Goal: Use online tool/utility: Utilize a website feature to perform a specific function

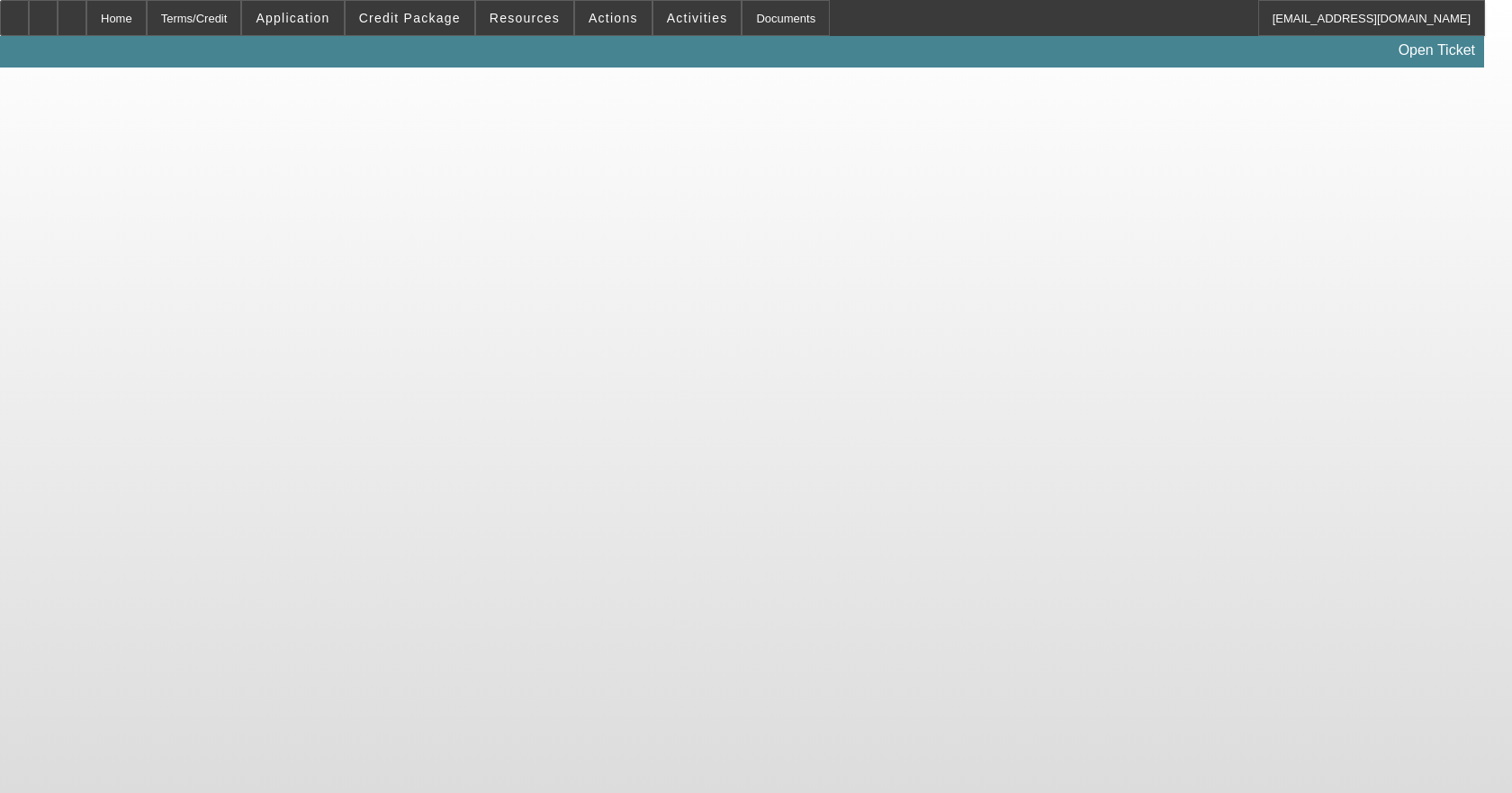
select select "3"
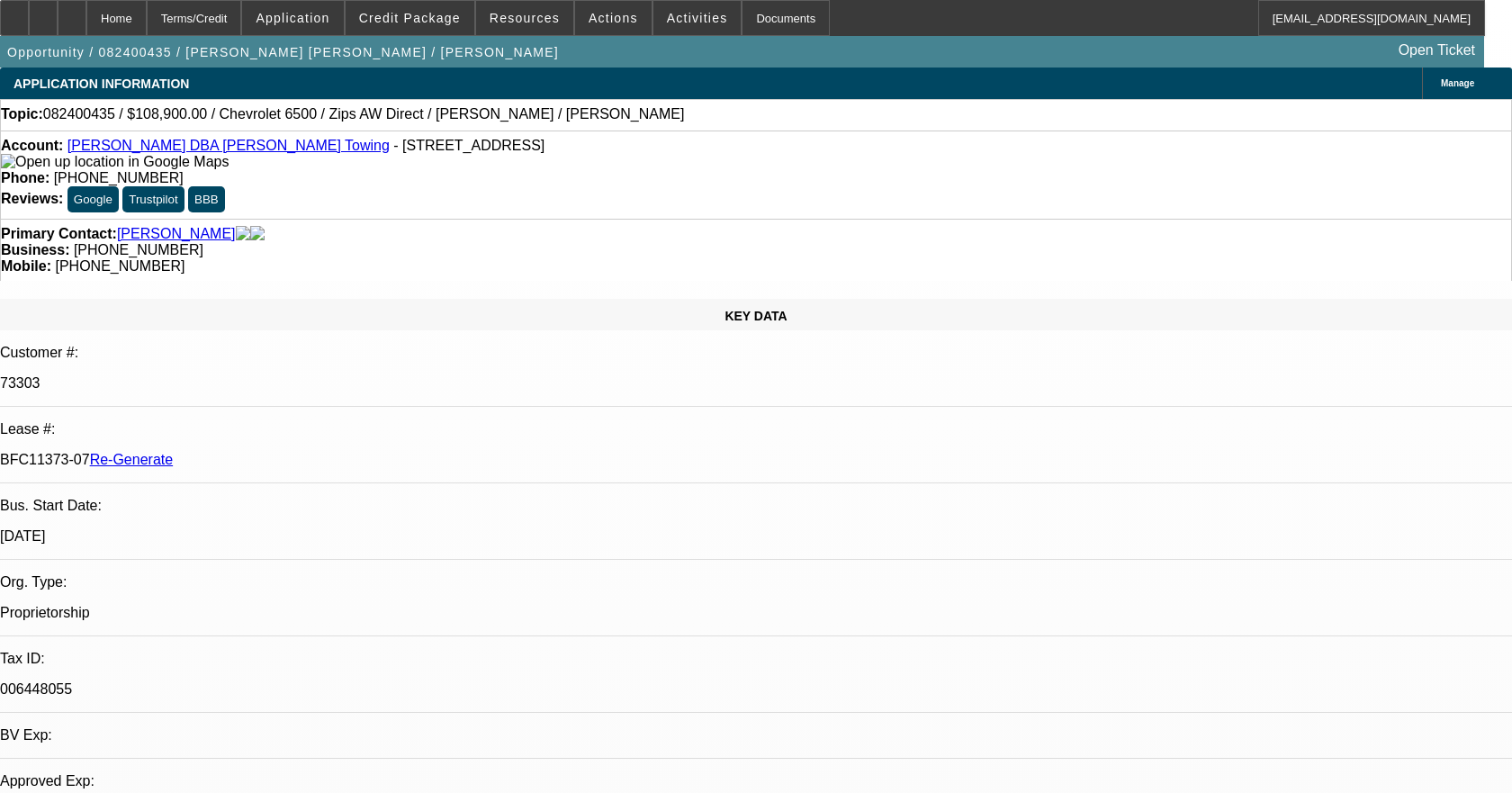
select select "0"
select select "1"
select select "2"
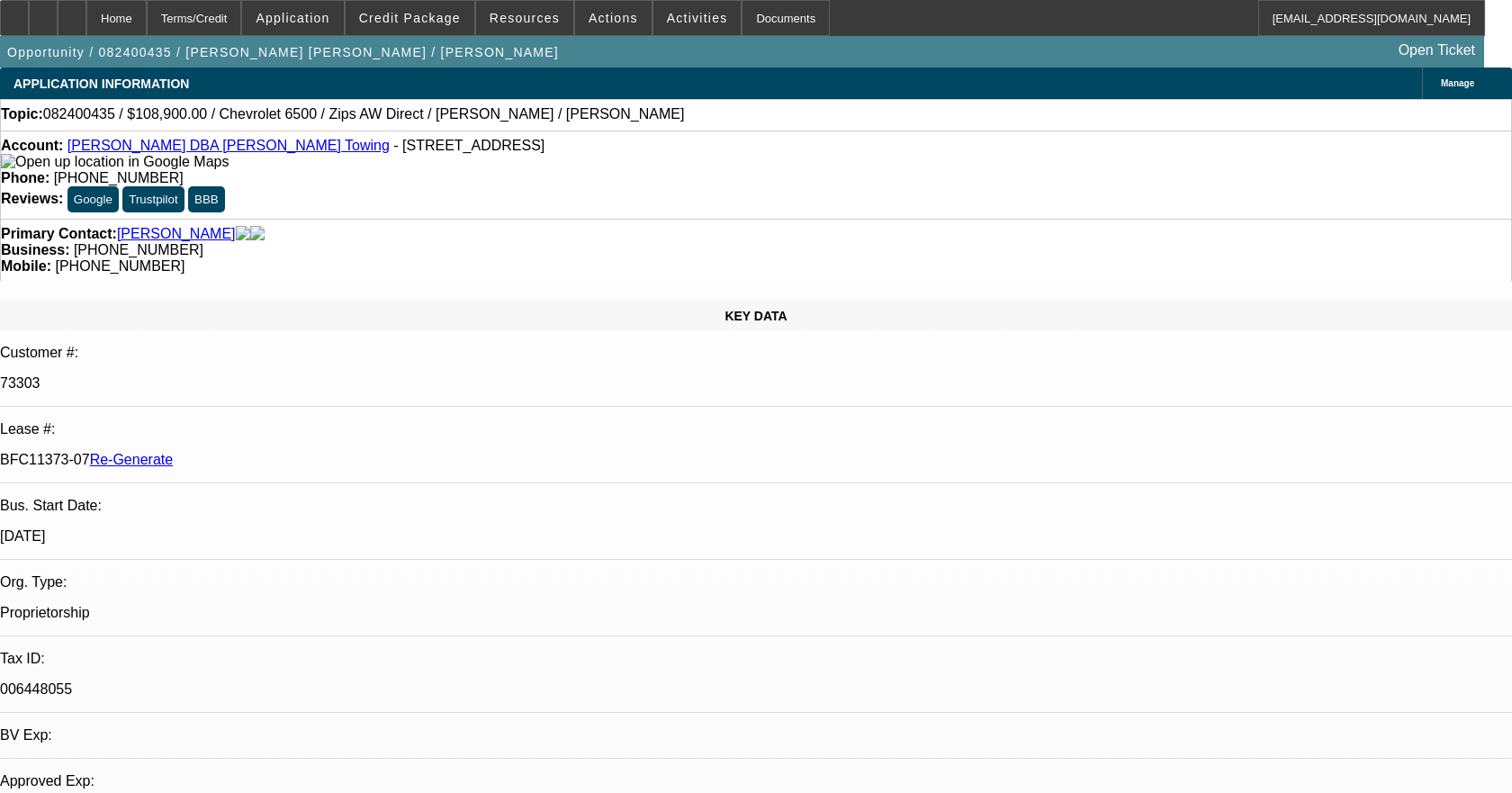
select select "6"
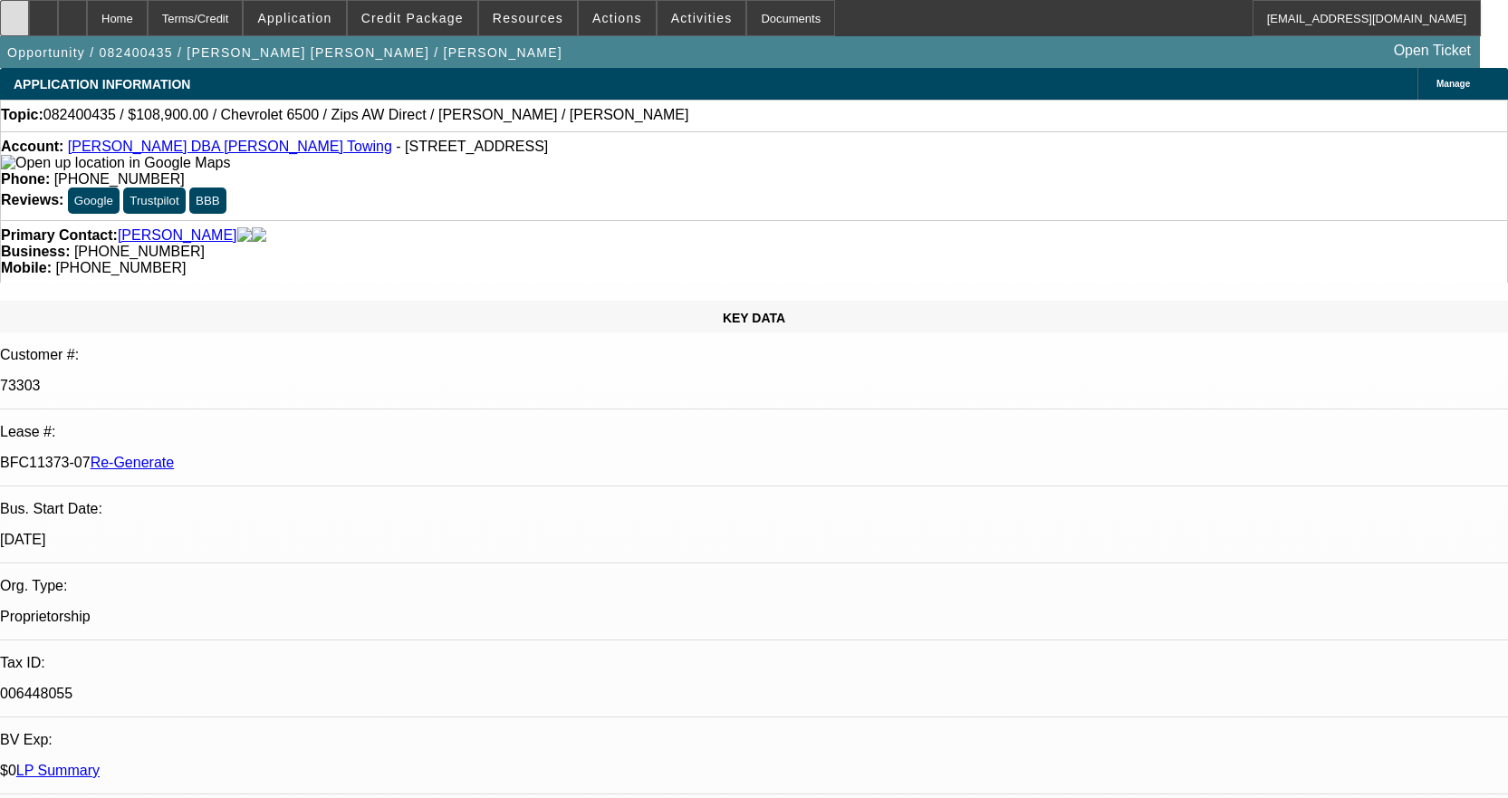
click at [29, 19] on div at bounding box center [14, 18] width 29 height 36
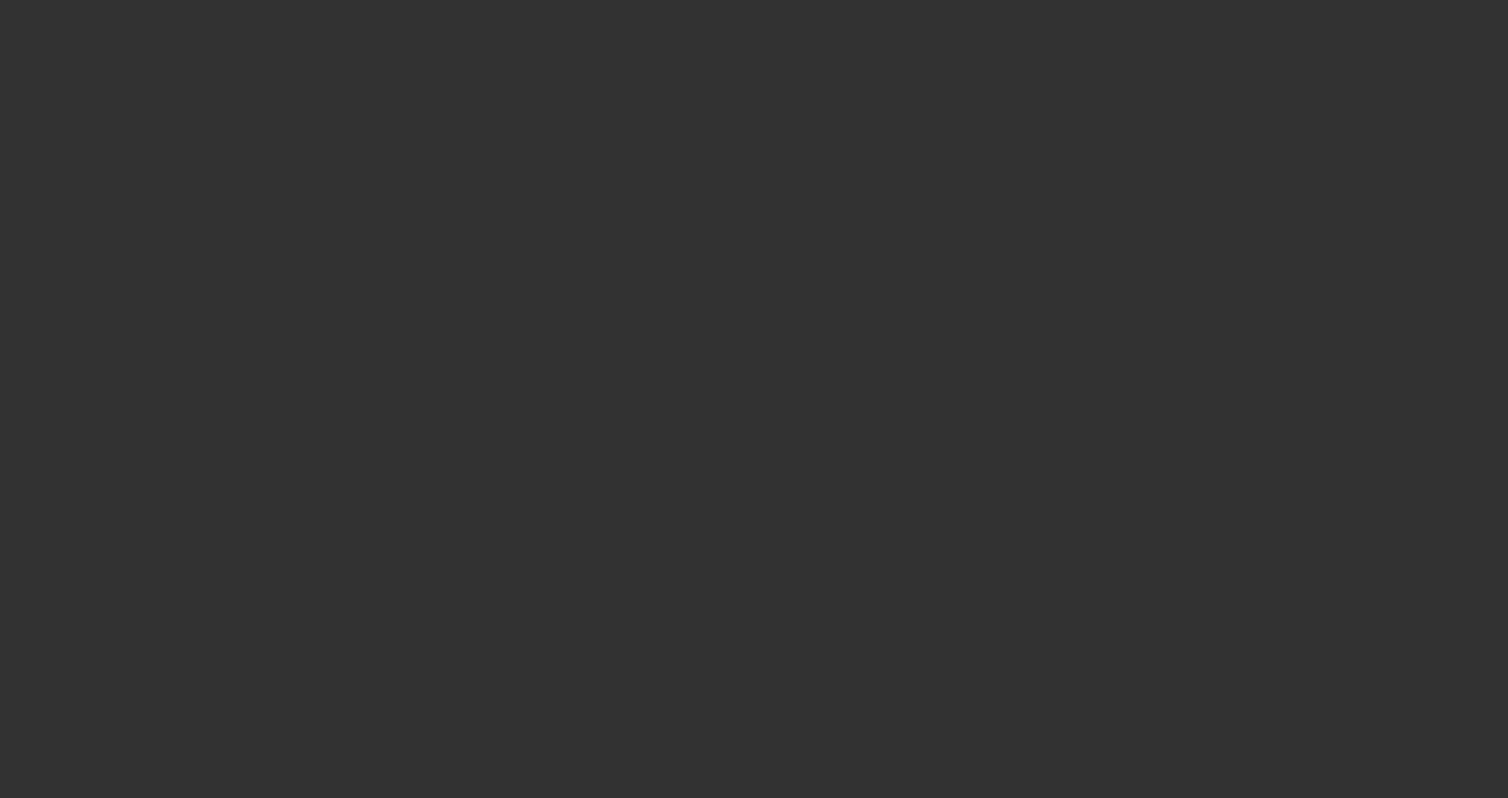
select select "3"
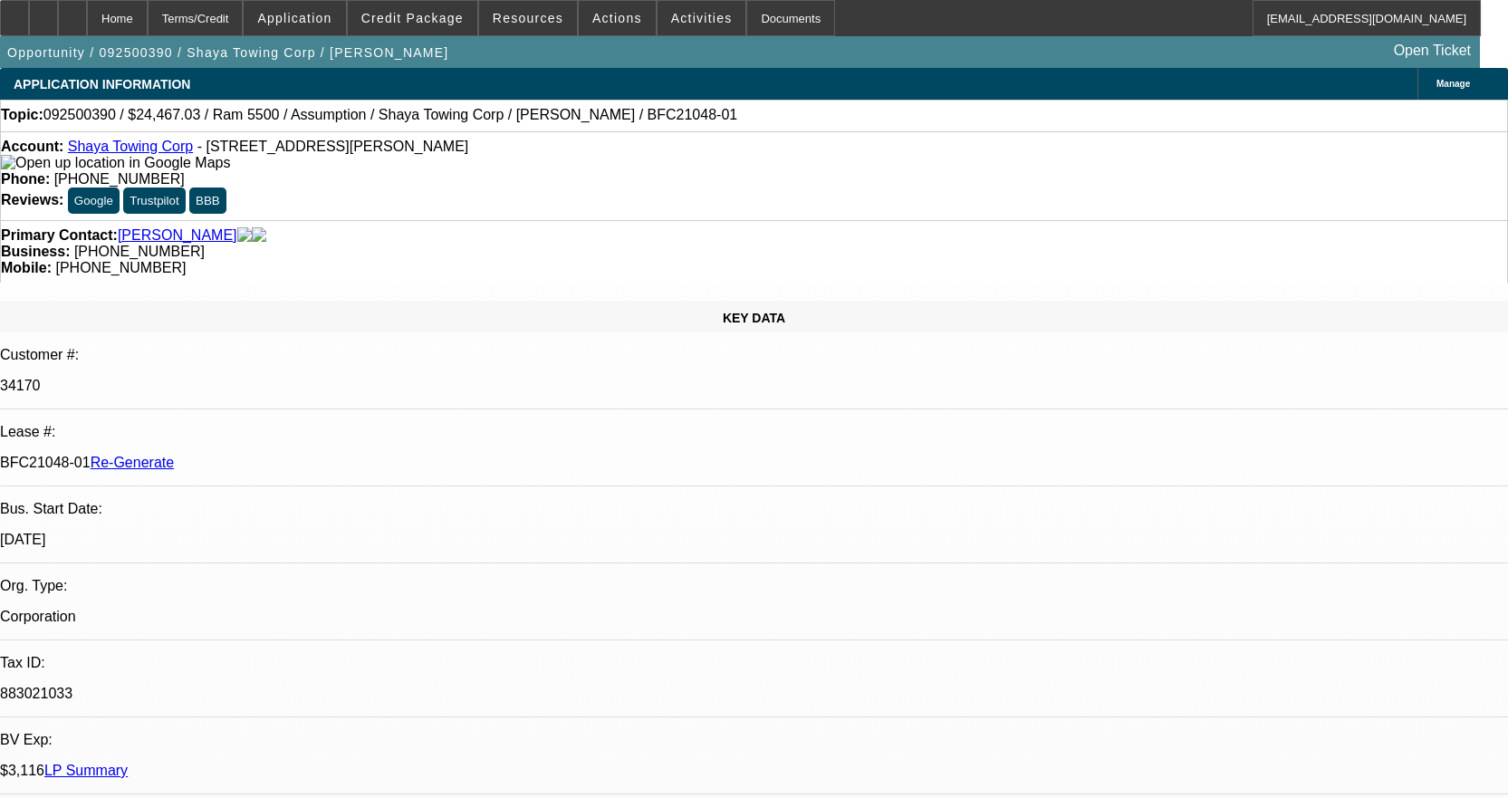
select select "0"
select select "2"
select select "0.1"
select select "4"
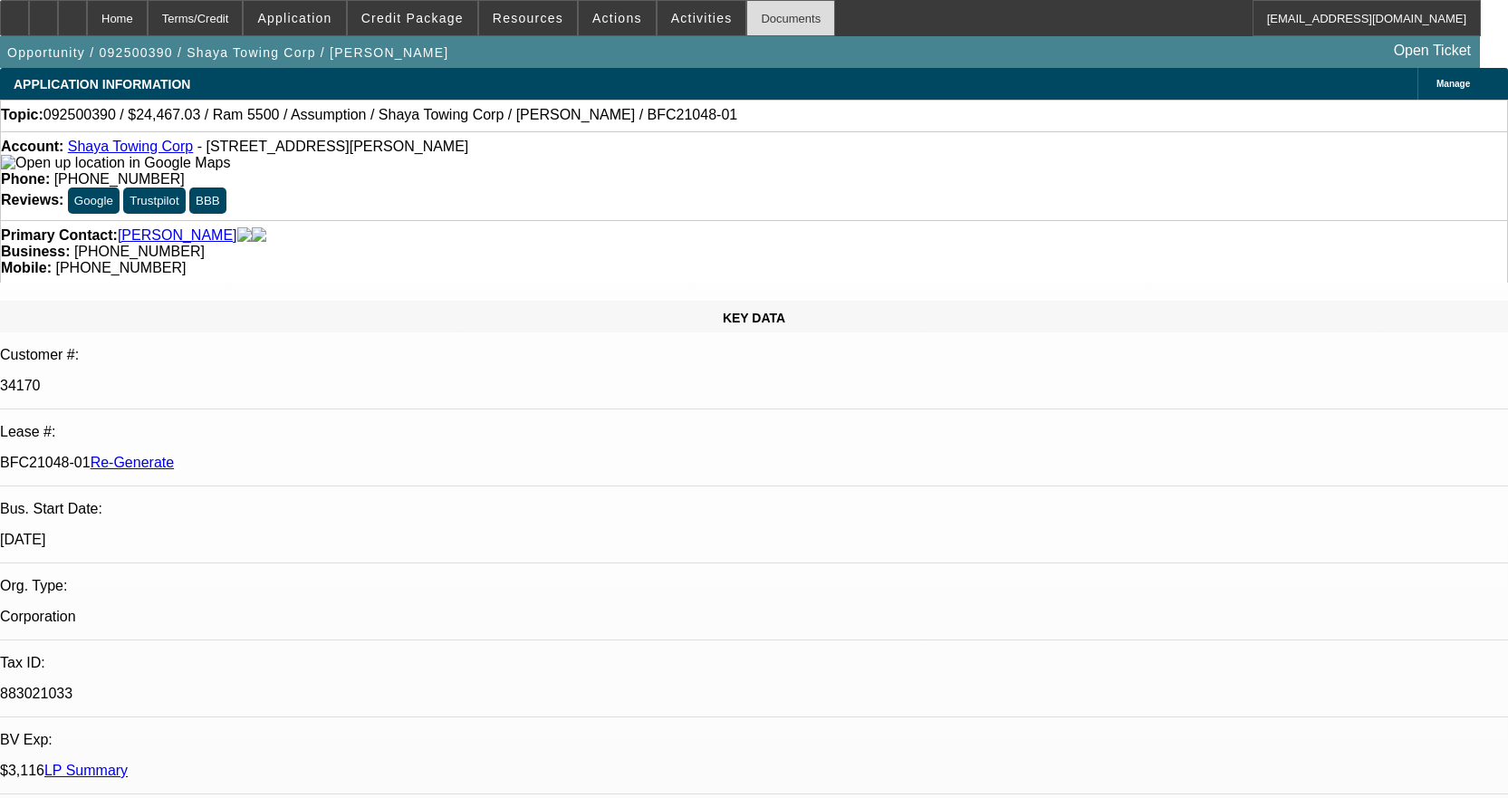
click at [771, 32] on div "Documents" at bounding box center [790, 18] width 89 height 36
